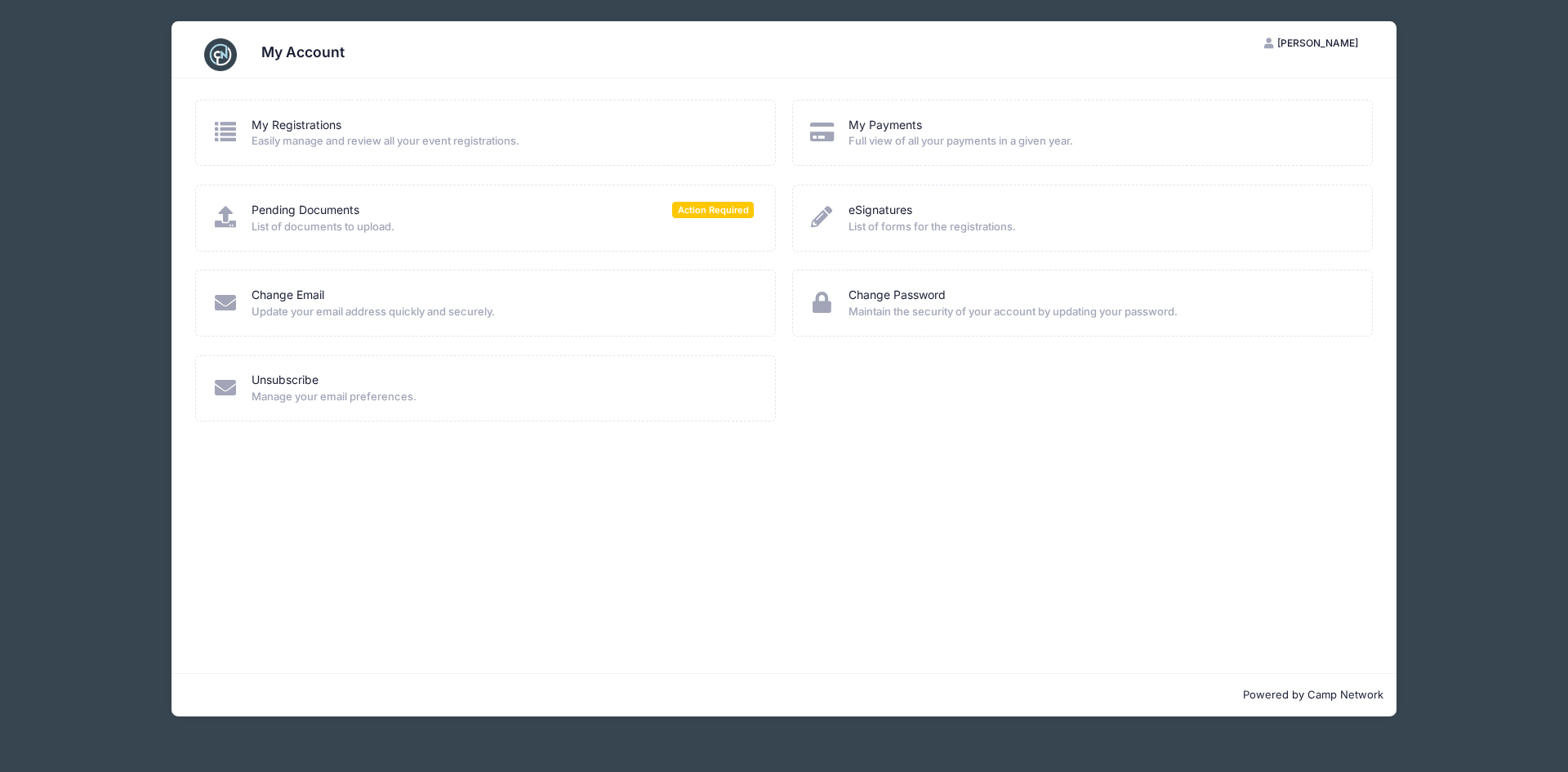
click at [219, 216] on icon at bounding box center [226, 216] width 27 height 21
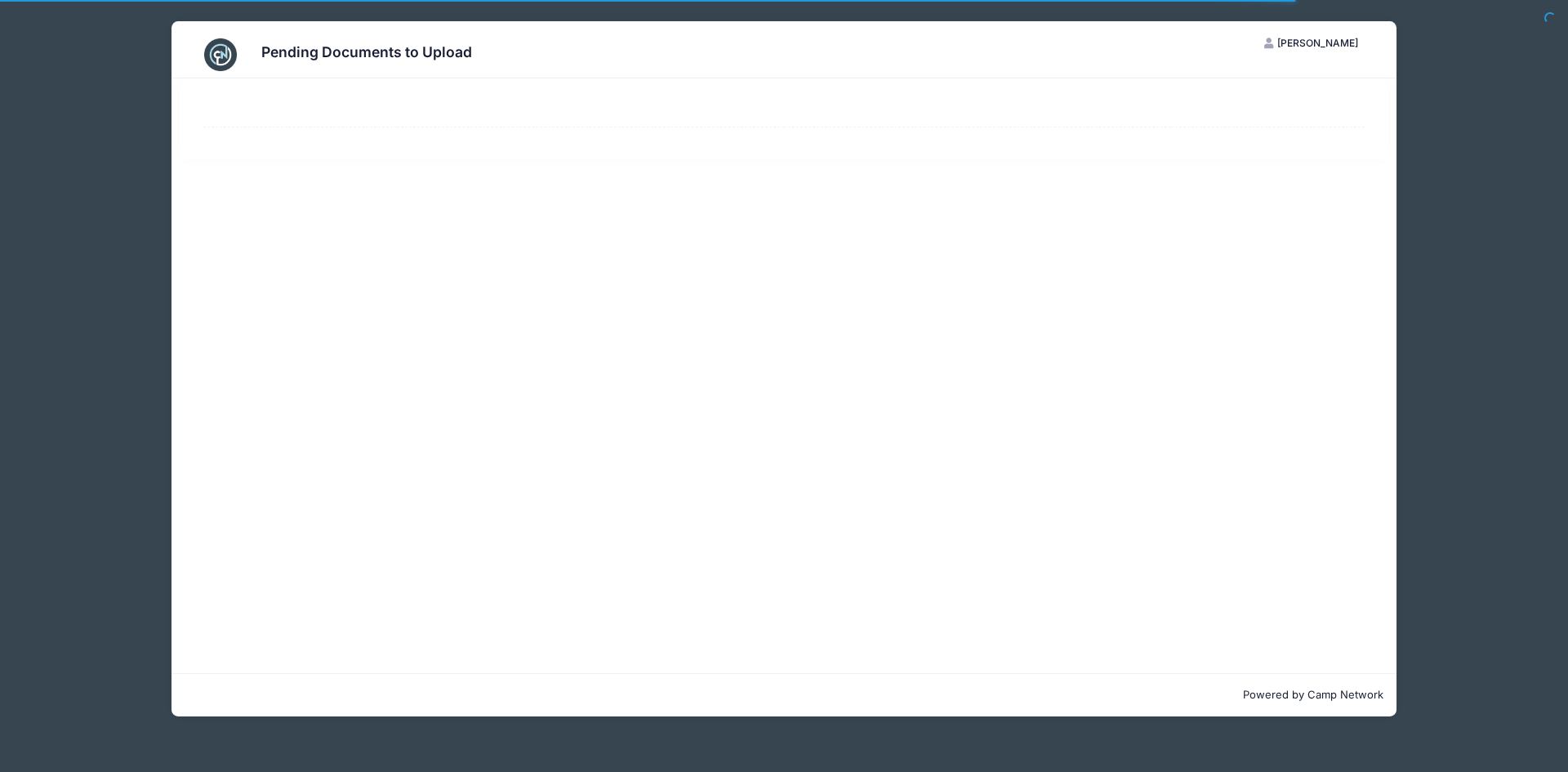
select select "50"
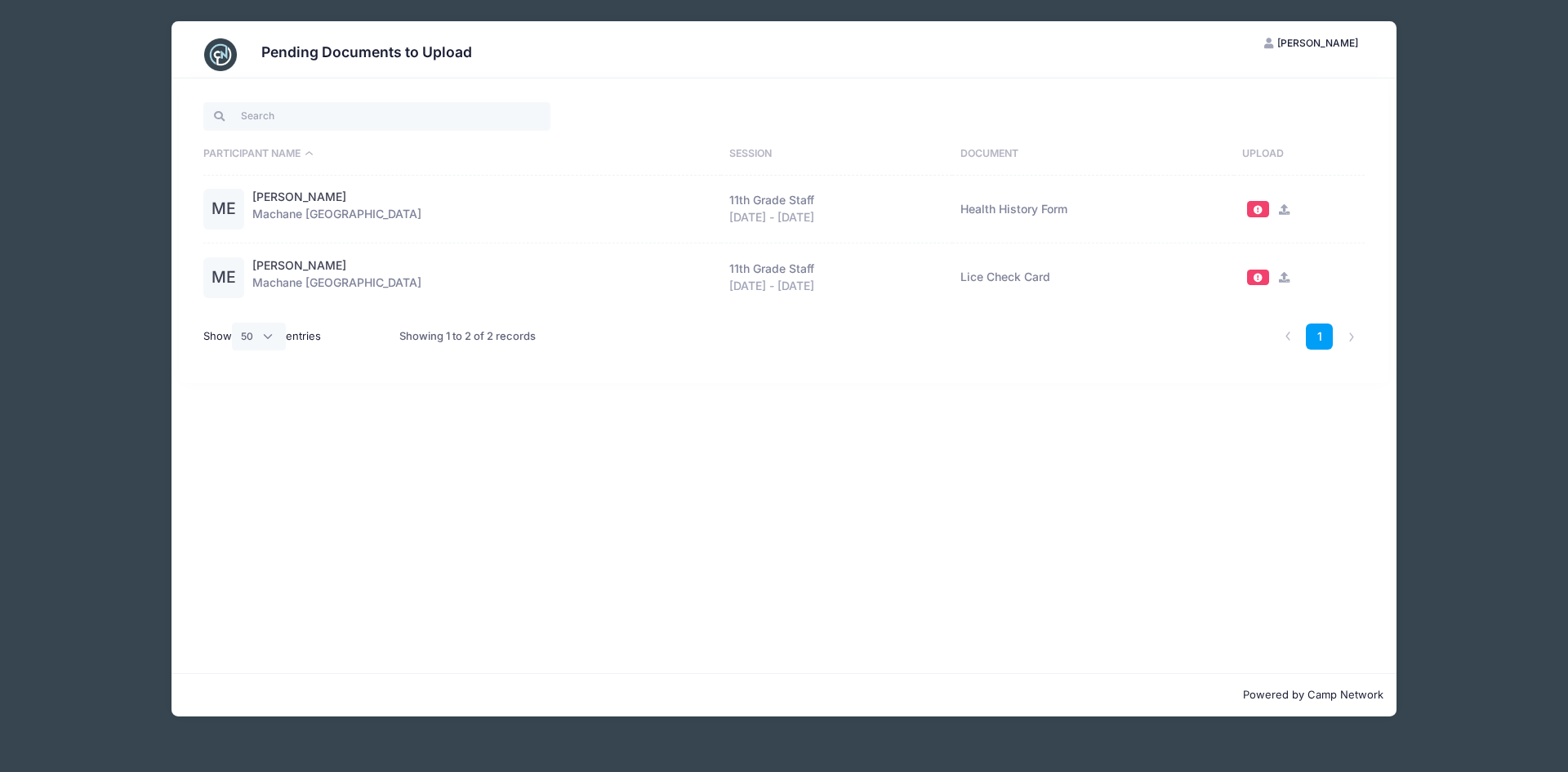
click at [1281, 212] on icon at bounding box center [1284, 210] width 13 height 11
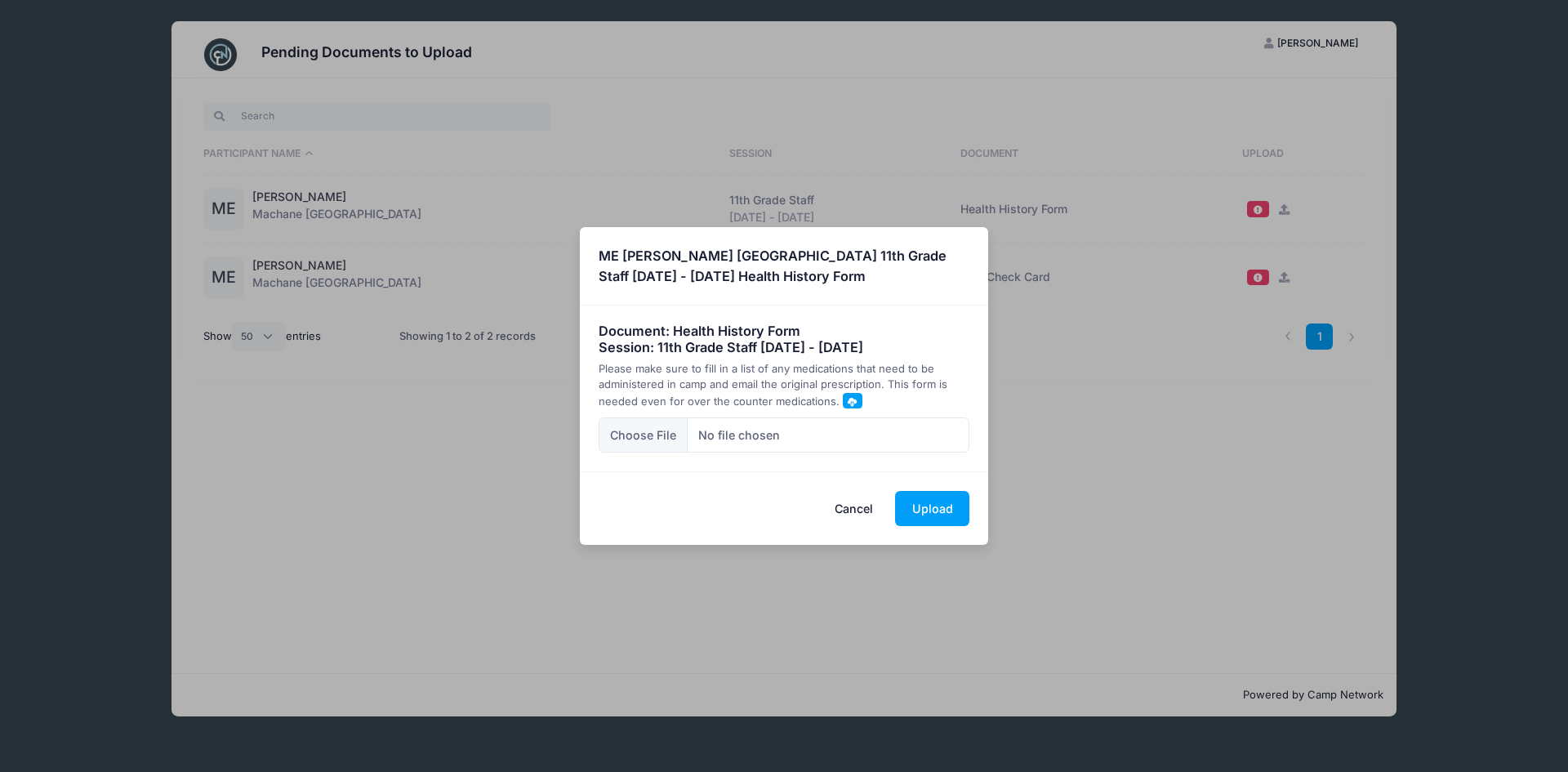
click at [848, 401] on span at bounding box center [852, 401] width 9 height 9
click at [934, 517] on button "Upload" at bounding box center [933, 508] width 75 height 36
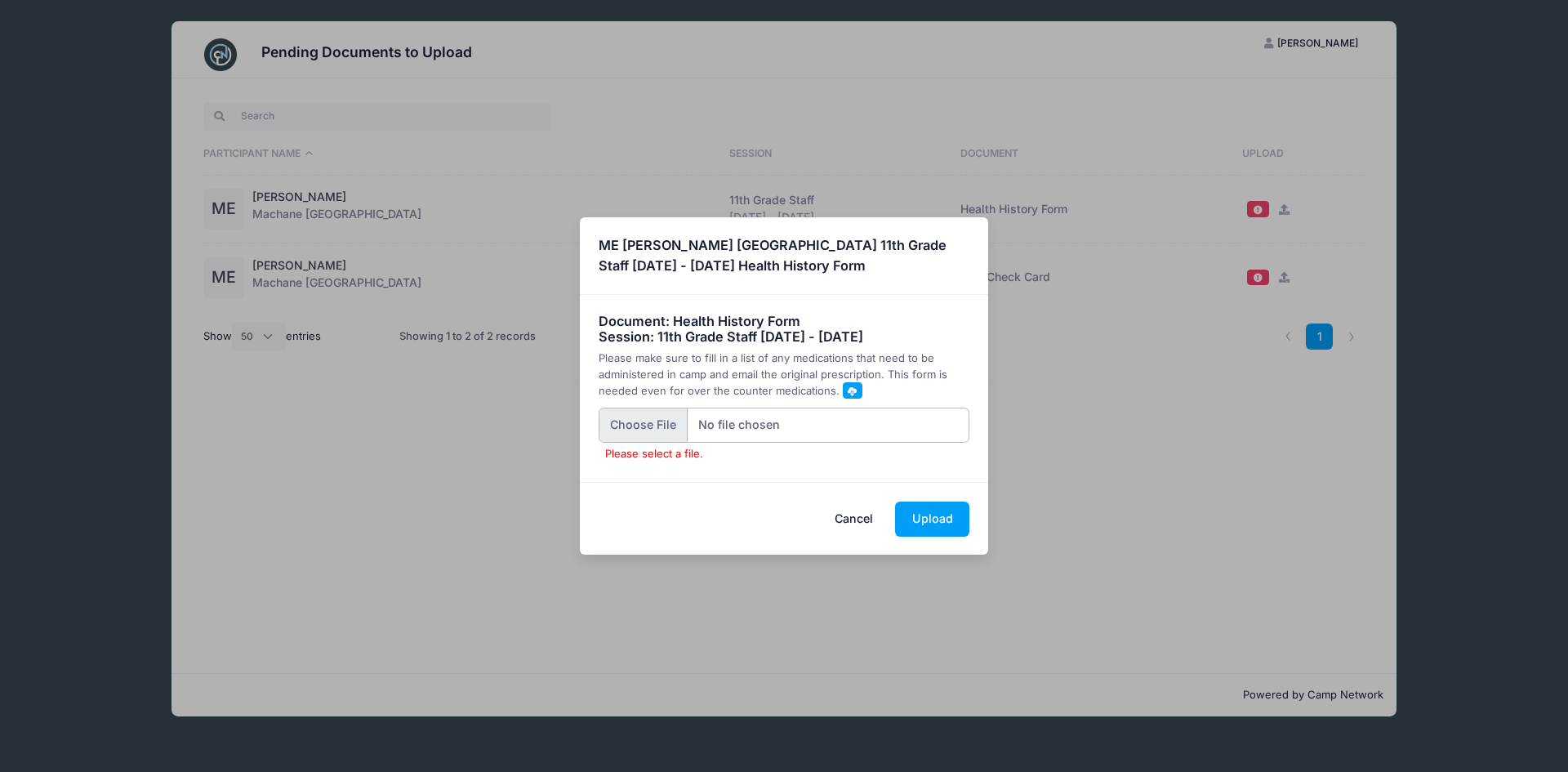
click at [608, 432] on input "Please select a file." at bounding box center [785, 425] width 372 height 36
type input "C:\fakepath\[PERSON_NAME] health form.pdf"
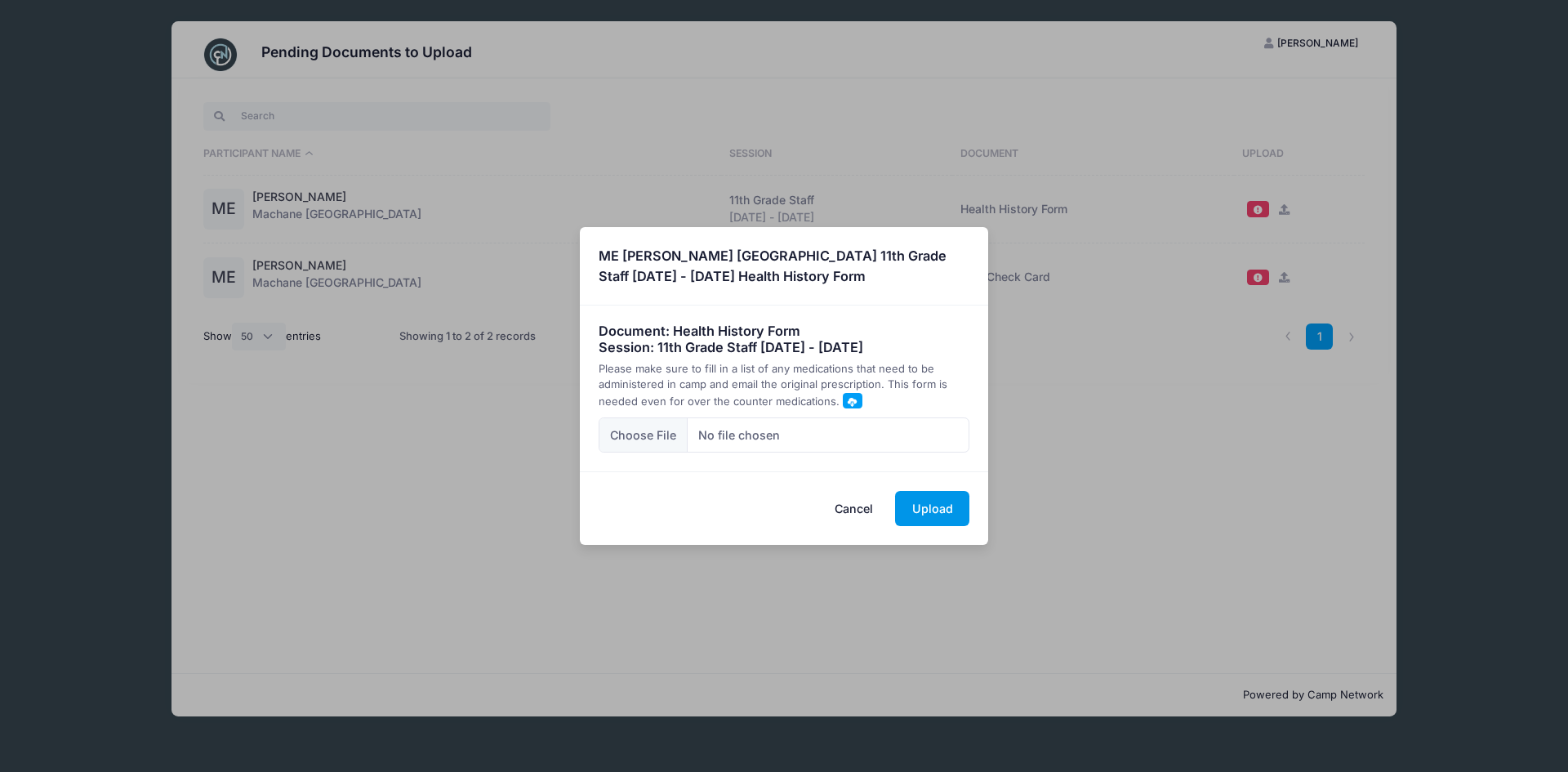
click at [915, 521] on button "Upload" at bounding box center [933, 508] width 75 height 36
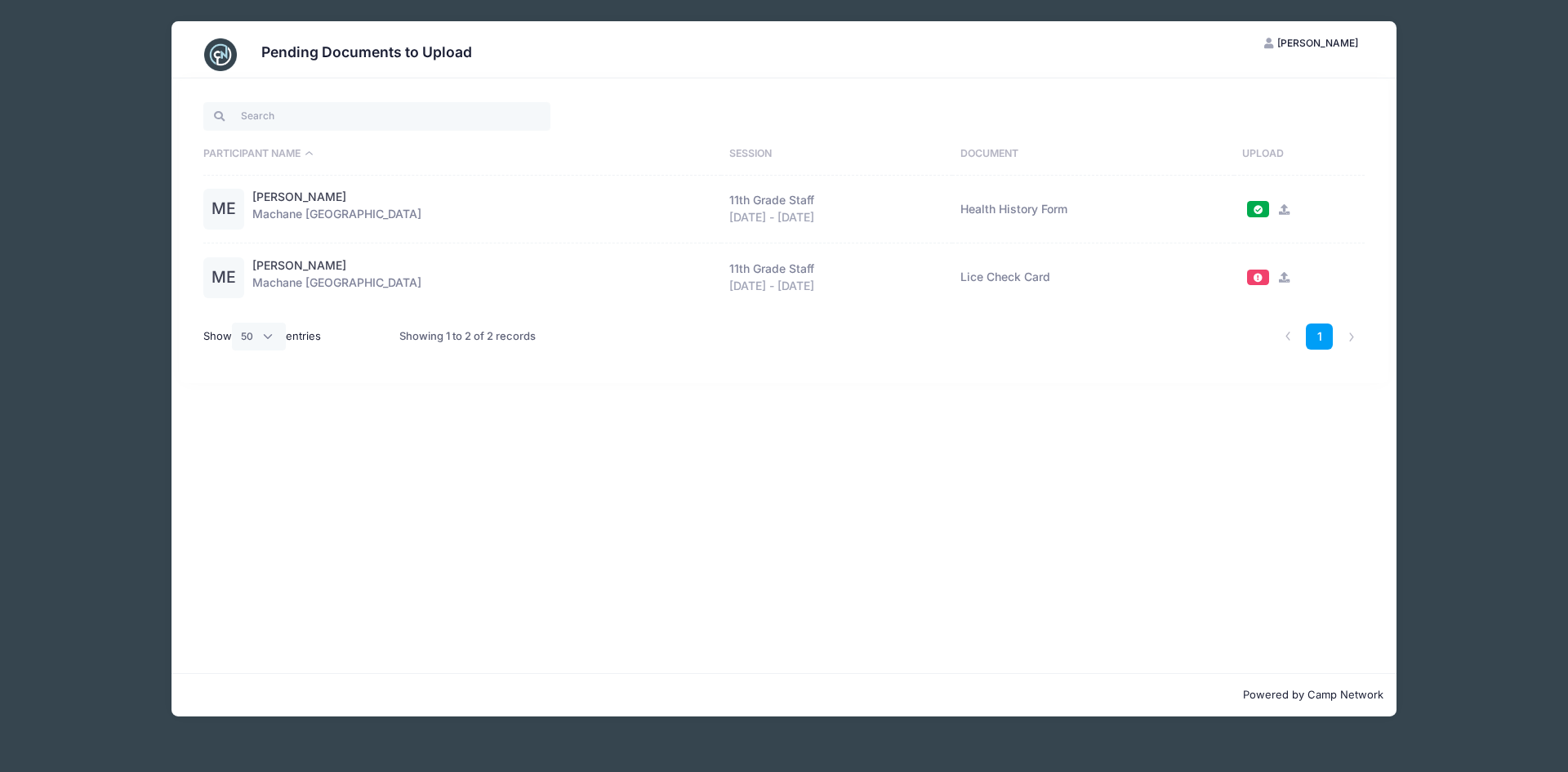
click at [1282, 274] on icon at bounding box center [1284, 277] width 13 height 11
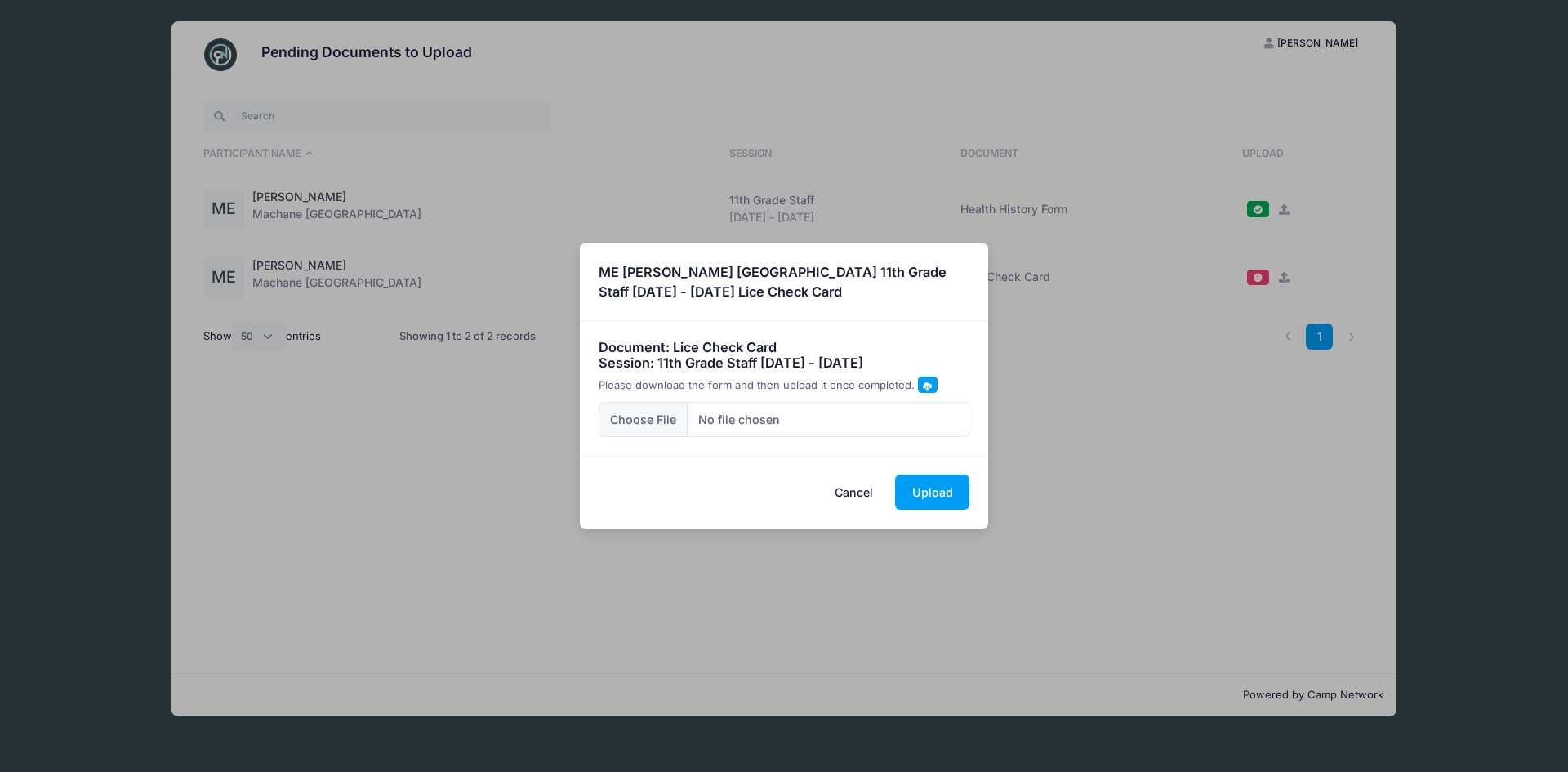
click at [923, 384] on span at bounding box center [927, 386] width 9 height 9
click at [923, 387] on span at bounding box center [927, 386] width 9 height 9
click at [924, 388] on span at bounding box center [927, 386] width 9 height 9
